Goal: Register for event/course

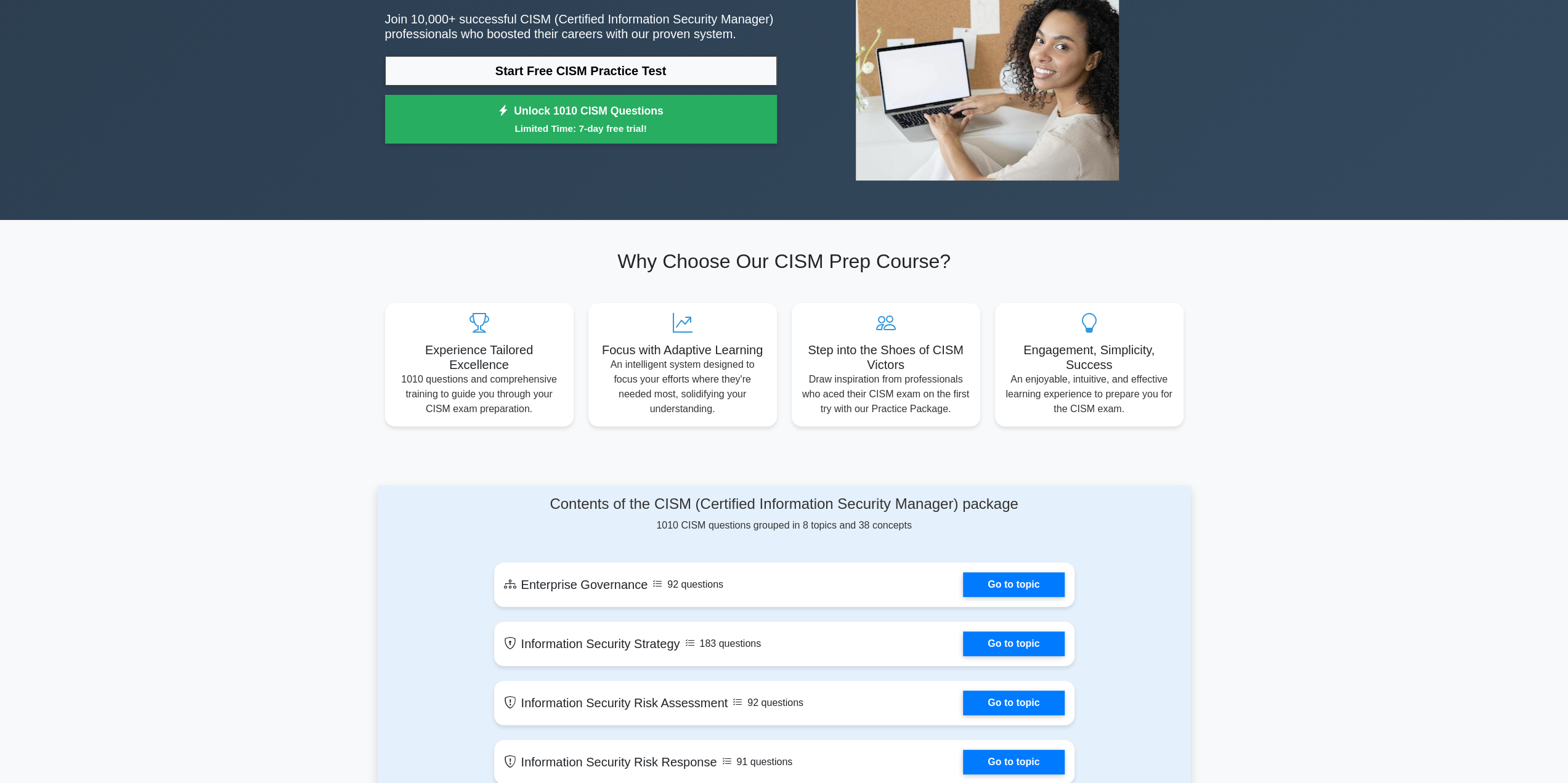
scroll to position [369, 0]
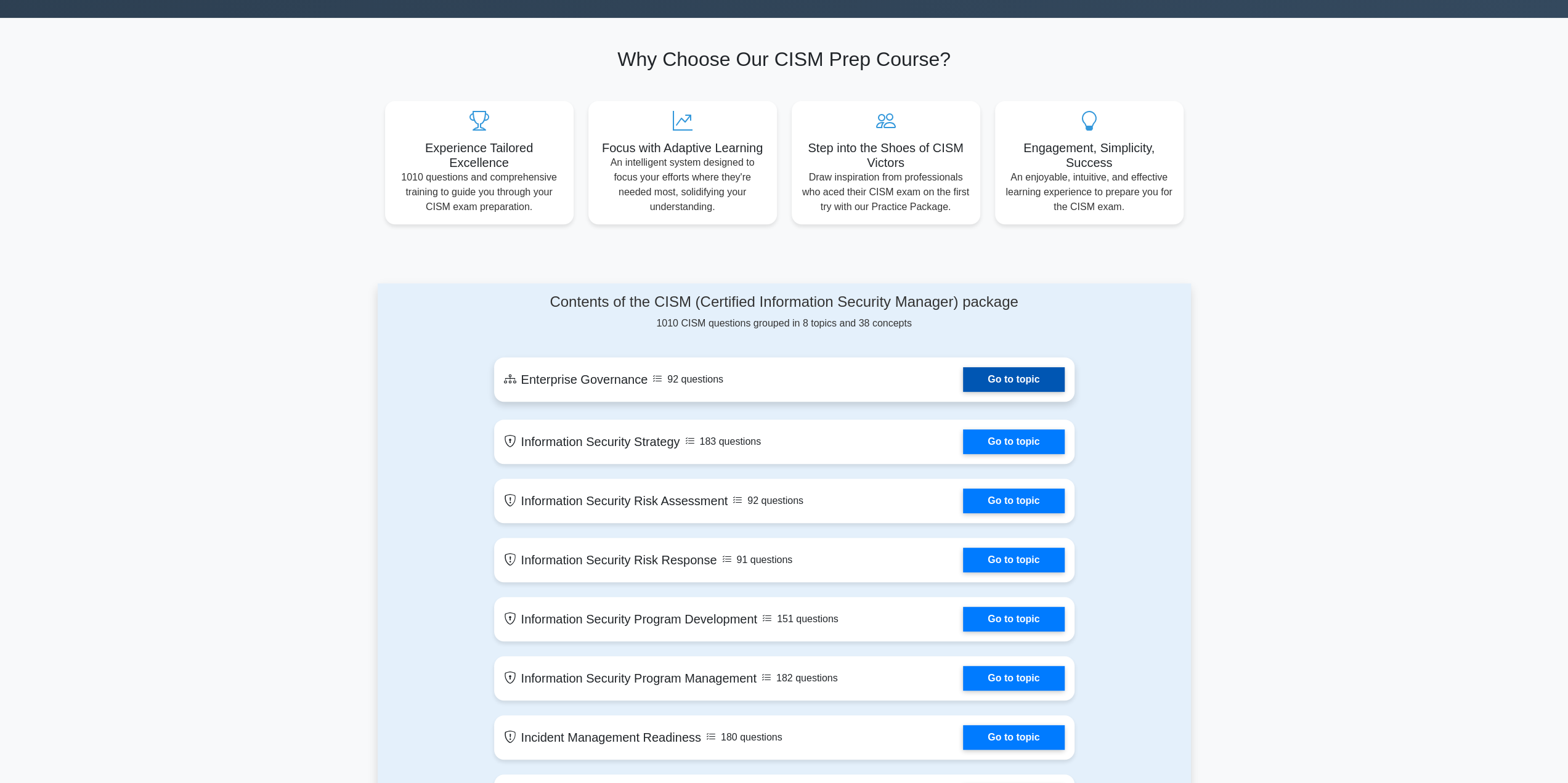
click at [1005, 384] on link "Go to topic" at bounding box center [1014, 379] width 101 height 24
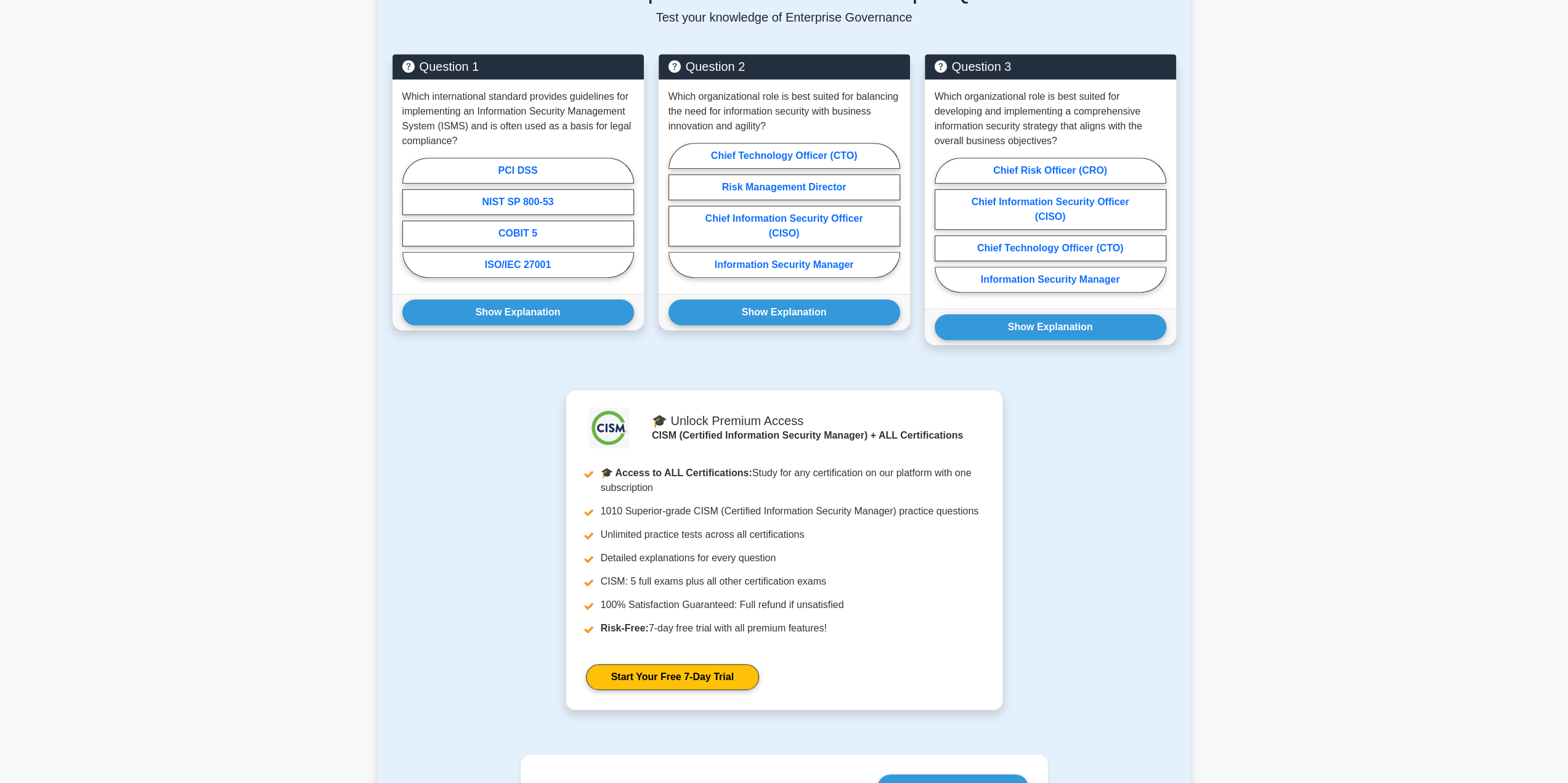
scroll to position [838, 0]
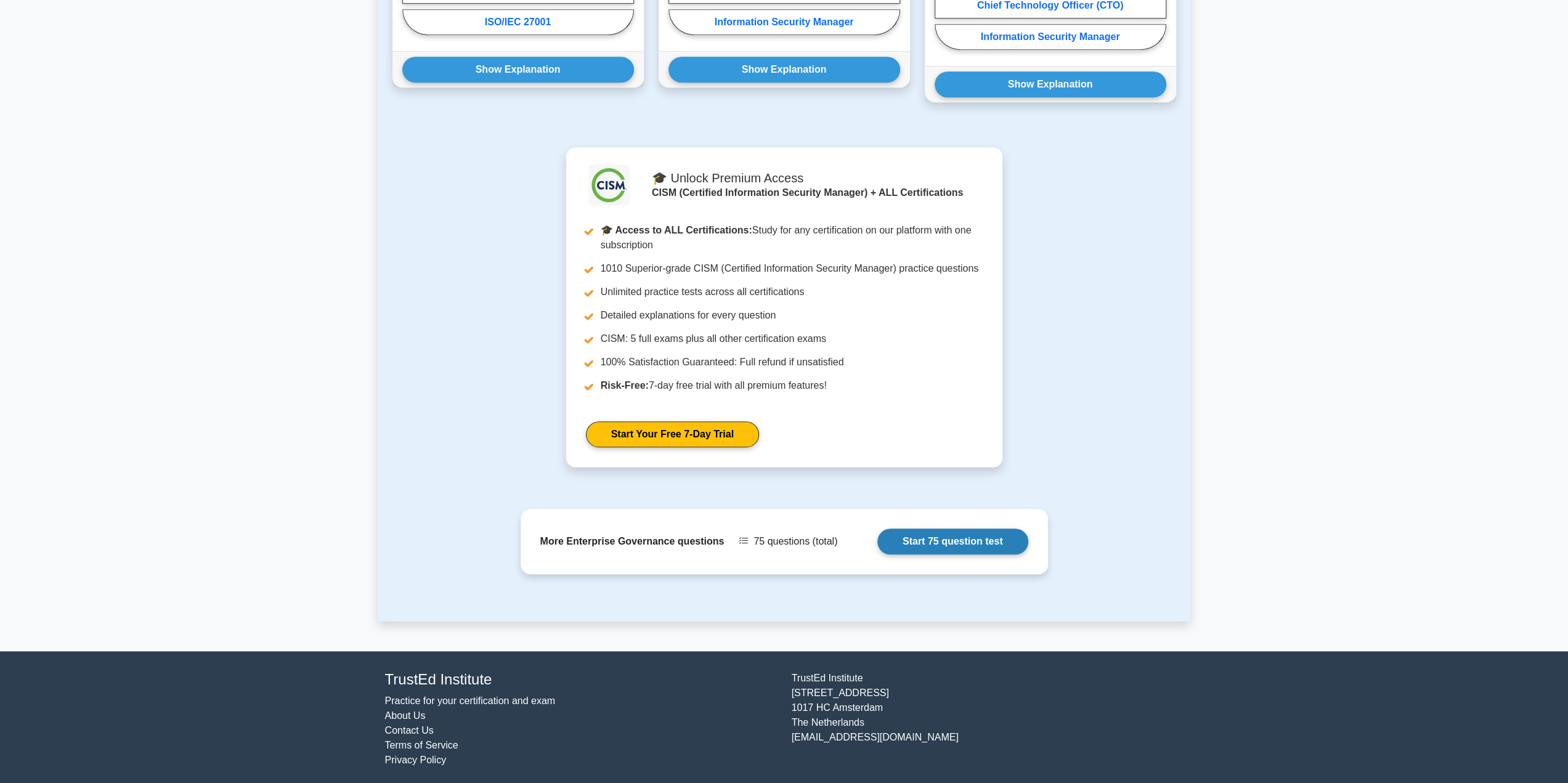
click at [987, 535] on link "Start 75 question test" at bounding box center [952, 541] width 151 height 26
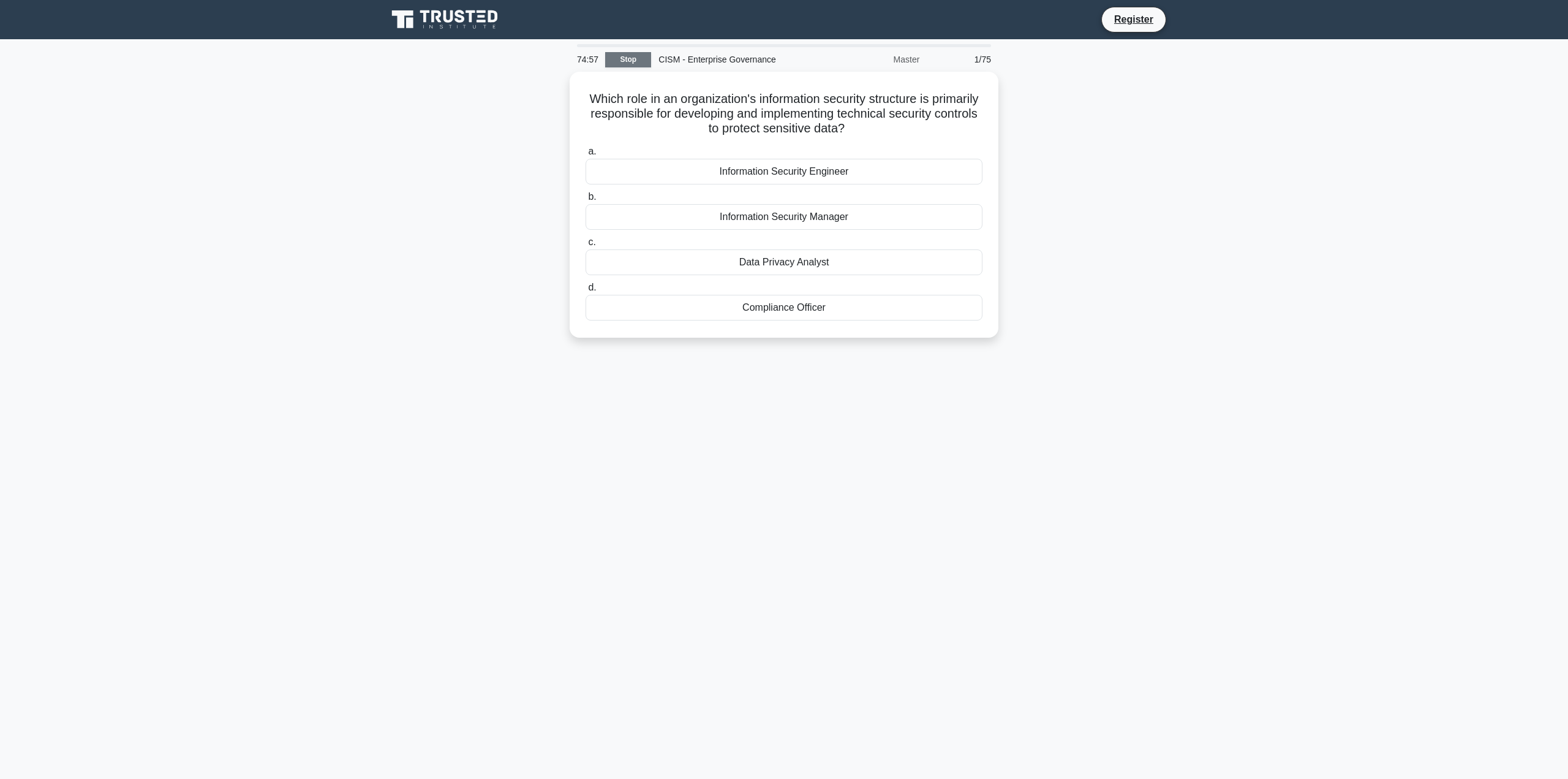
click at [617, 61] on link "Stop" at bounding box center [628, 59] width 46 height 15
drag, startPoint x: 960, startPoint y: 177, endPoint x: 962, endPoint y: 186, distance: 9.2
